Goal: Task Accomplishment & Management: Complete application form

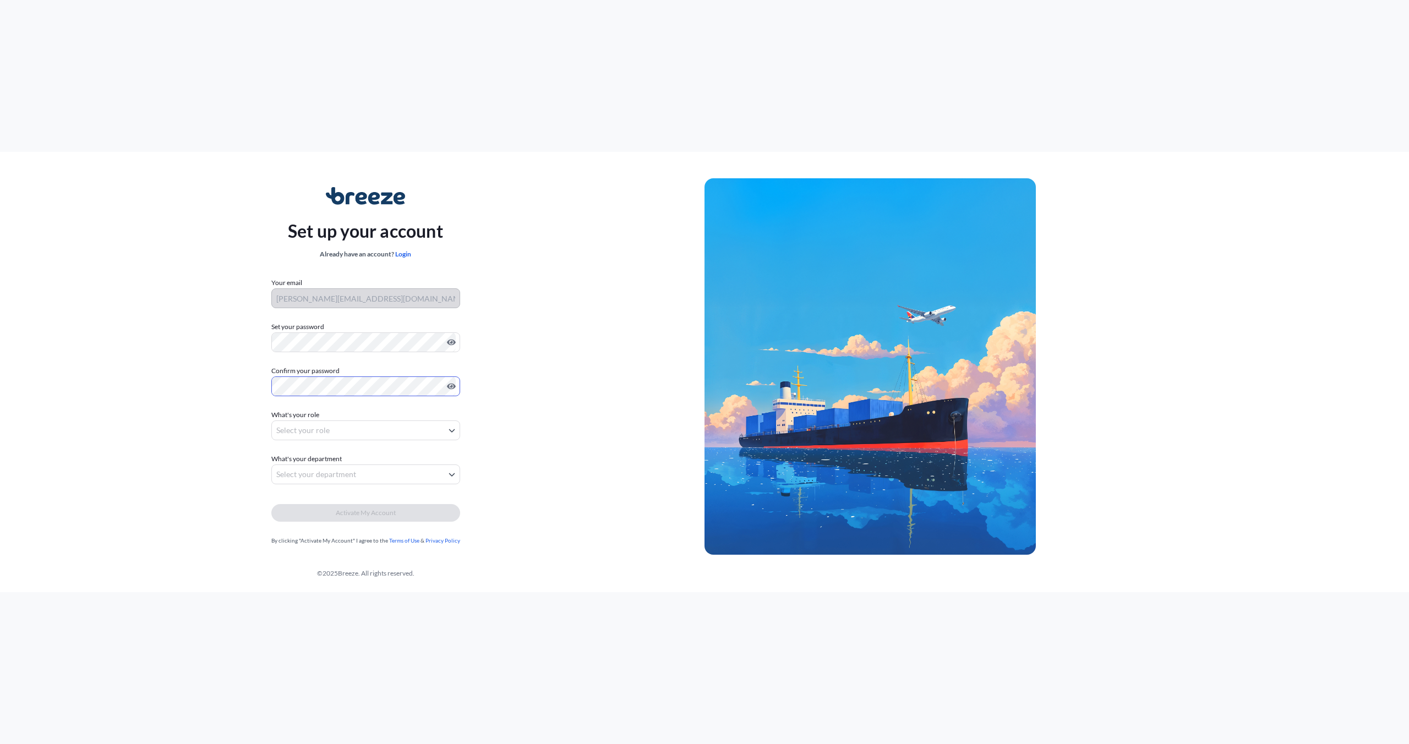
click at [291, 428] on body "Set up your account Already have an account? Login Your email mike@vitalhospita…" at bounding box center [704, 372] width 1409 height 744
click at [287, 460] on div "Owner/C-suite/Director" at bounding box center [365, 459] width 177 height 20
select select "owner/c-suite/director"
click at [310, 473] on body "Set up your account Already have an account? Login Your email mike@vitalhospita…" at bounding box center [704, 372] width 1409 height 744
click at [281, 543] on div "Accounting" at bounding box center [365, 543] width 177 height 20
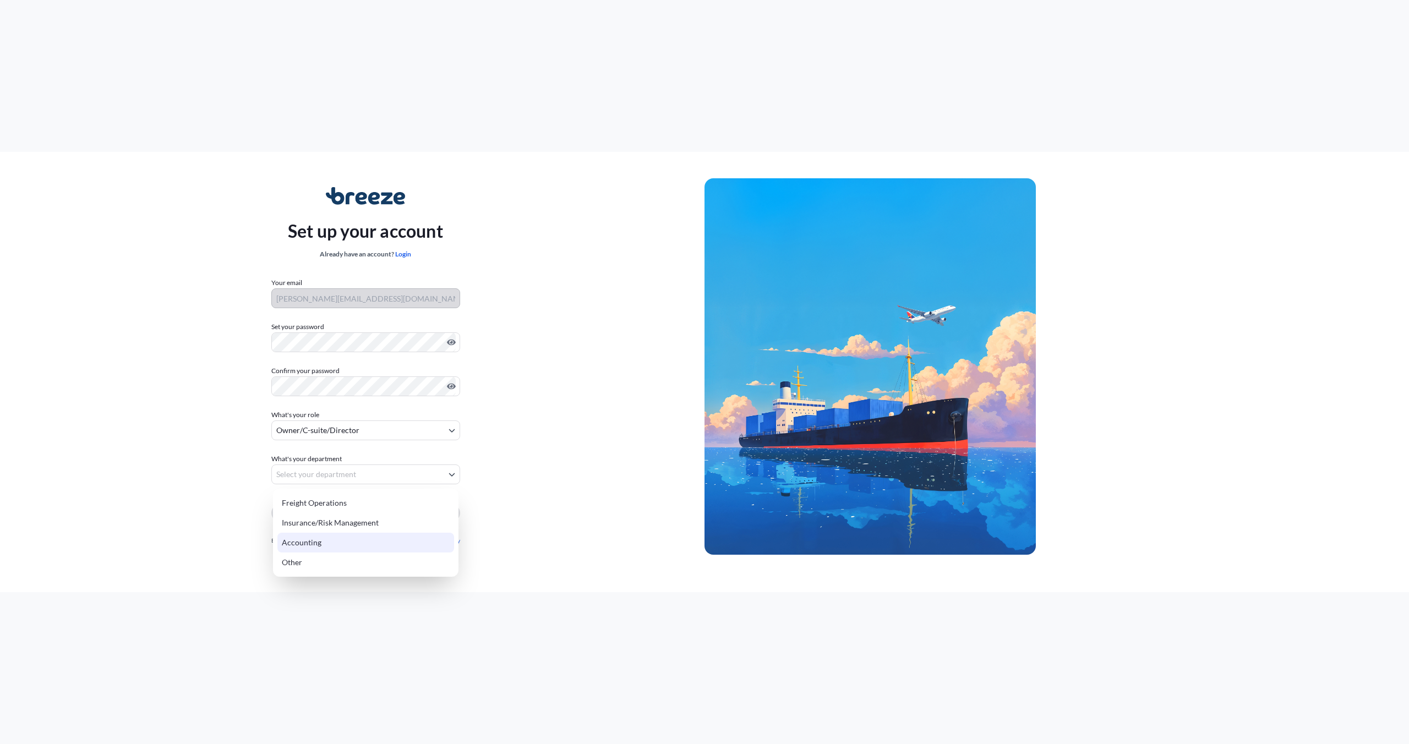
select select "accounting"
click at [318, 516] on button "Activate My Account" at bounding box center [365, 513] width 189 height 18
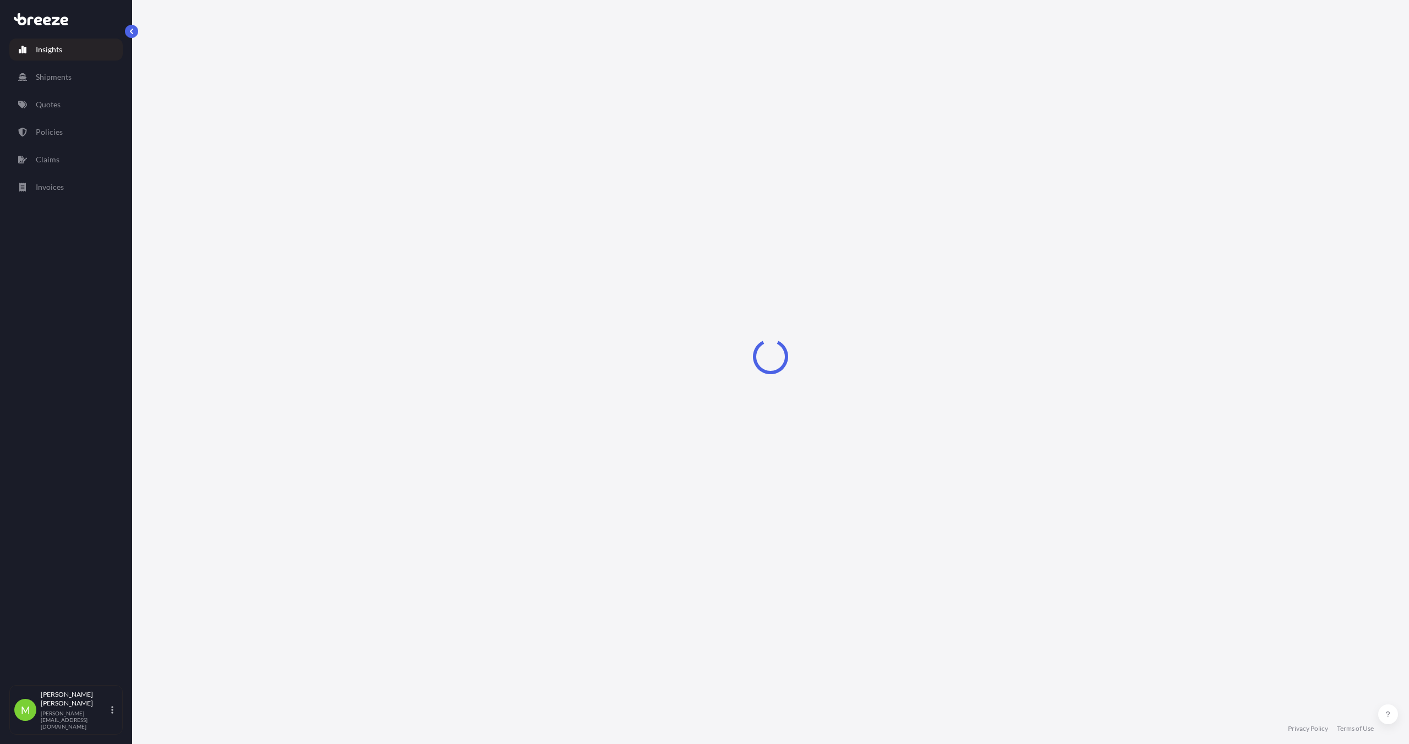
select select "2025"
